Goal: Obtain resource: Obtain resource

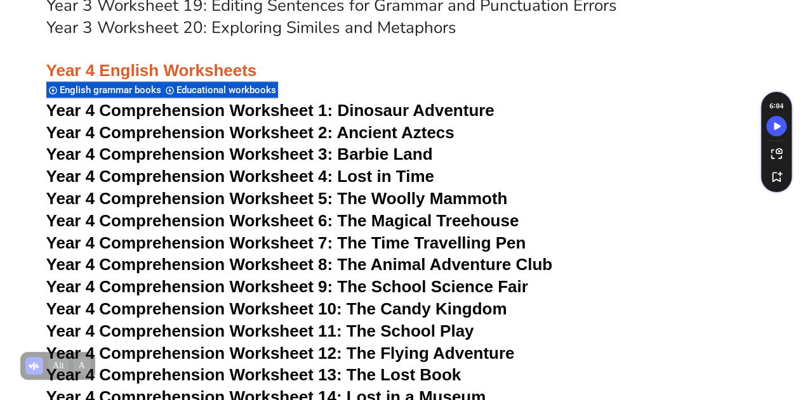
scroll to position [5329, 0]
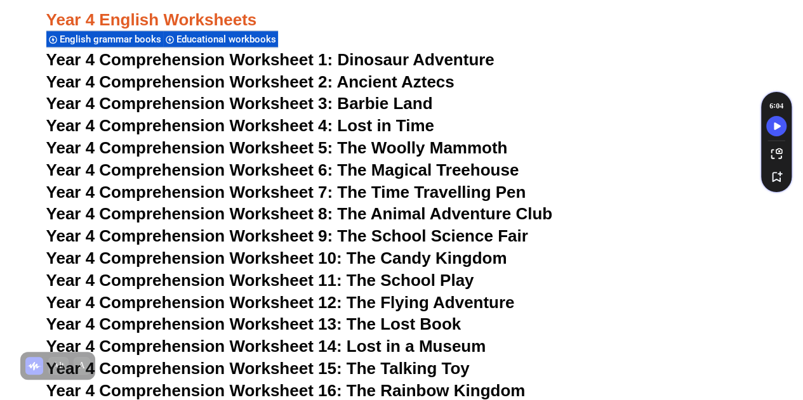
click at [298, 62] on span "Year 4 Comprehension Worksheet 1:" at bounding box center [189, 59] width 287 height 19
click at [317, 122] on span "Year 4 Comprehension Worksheet 4: Lost in Time" at bounding box center [240, 125] width 388 height 19
click at [372, 148] on span "Year 4 Comprehension Worksheet 5: The Woolly Mammoth" at bounding box center [276, 147] width 461 height 19
click at [401, 166] on span "Year 4 Comprehension Worksheet 6: The Magical Treehouse" at bounding box center [282, 170] width 473 height 19
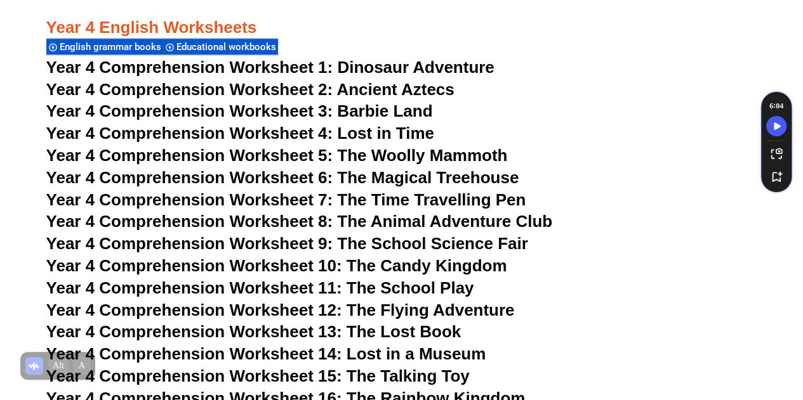
click at [425, 301] on span "Year 4 Comprehension Worksheet 12: The Flying Adventure" at bounding box center [280, 310] width 468 height 19
click at [51, 185] on span "Year 4 Comprehension Worksheet 6: The Magical Treehouse" at bounding box center [282, 177] width 473 height 19
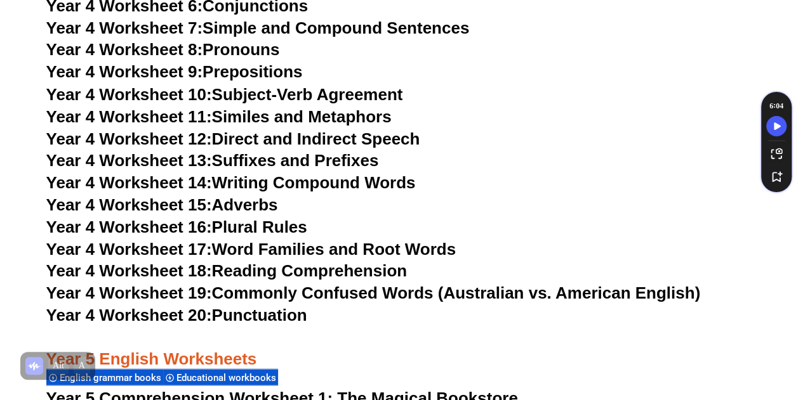
scroll to position [5961, 0]
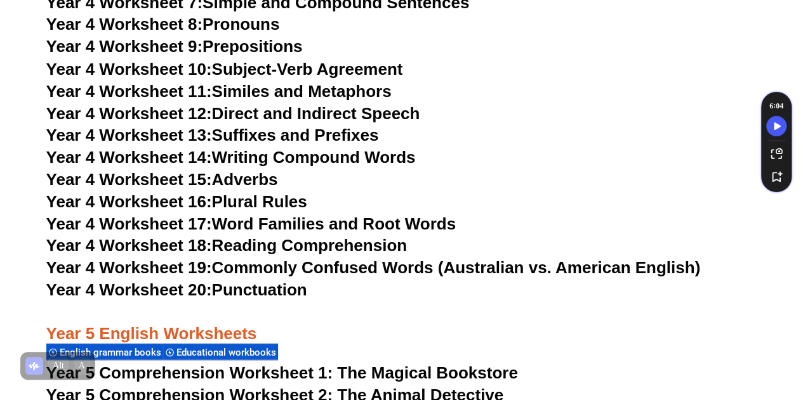
click at [267, 291] on link "Year 4 Worksheet 20: Punctuation" at bounding box center [176, 289] width 261 height 19
